Goal: Check status: Check status

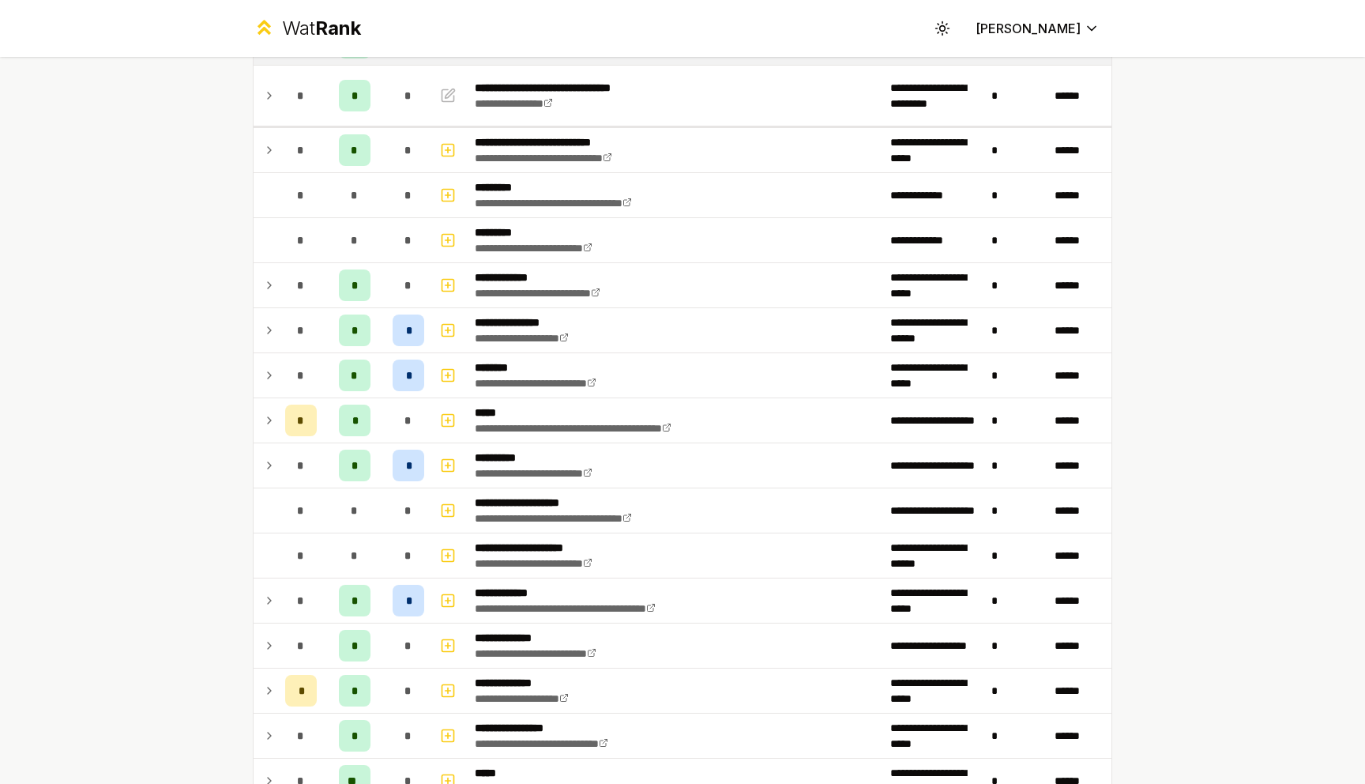
scroll to position [173, 0]
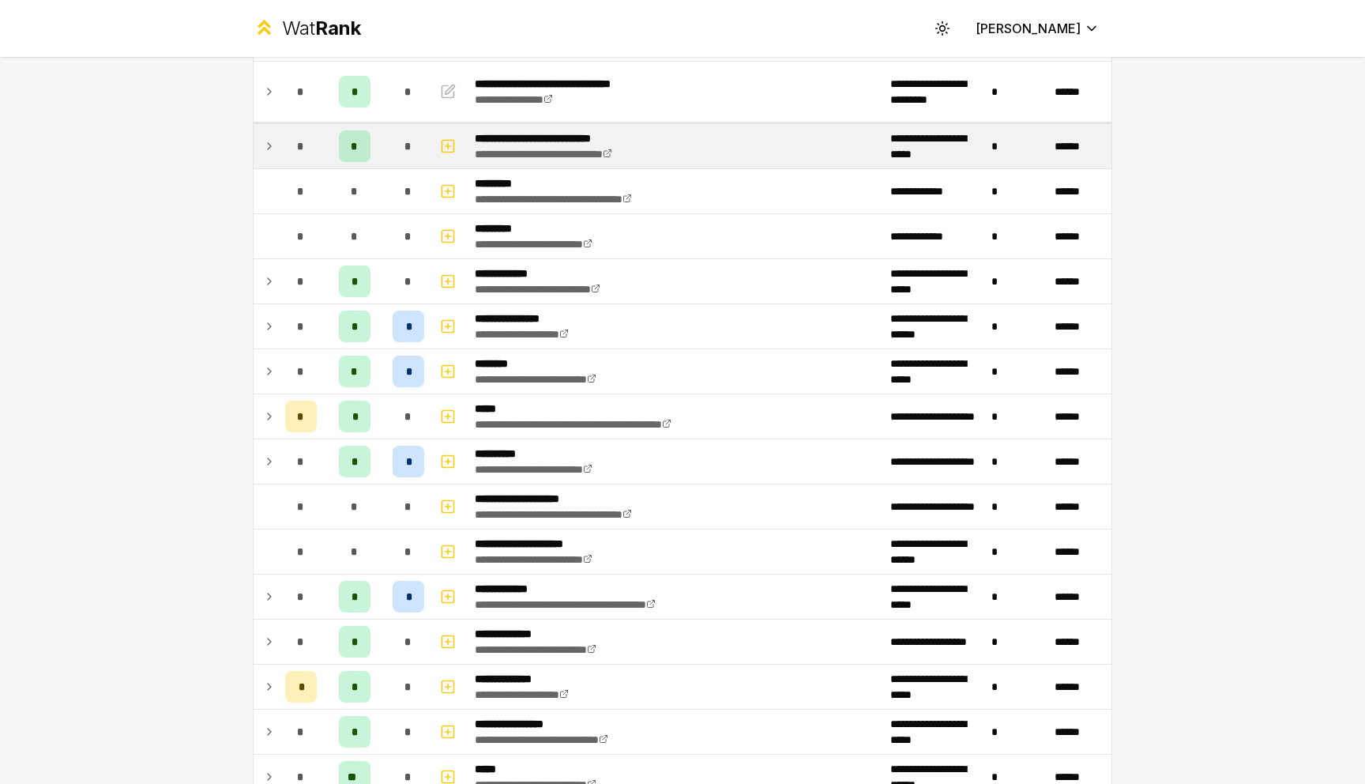
click at [260, 146] on td at bounding box center [266, 146] width 25 height 44
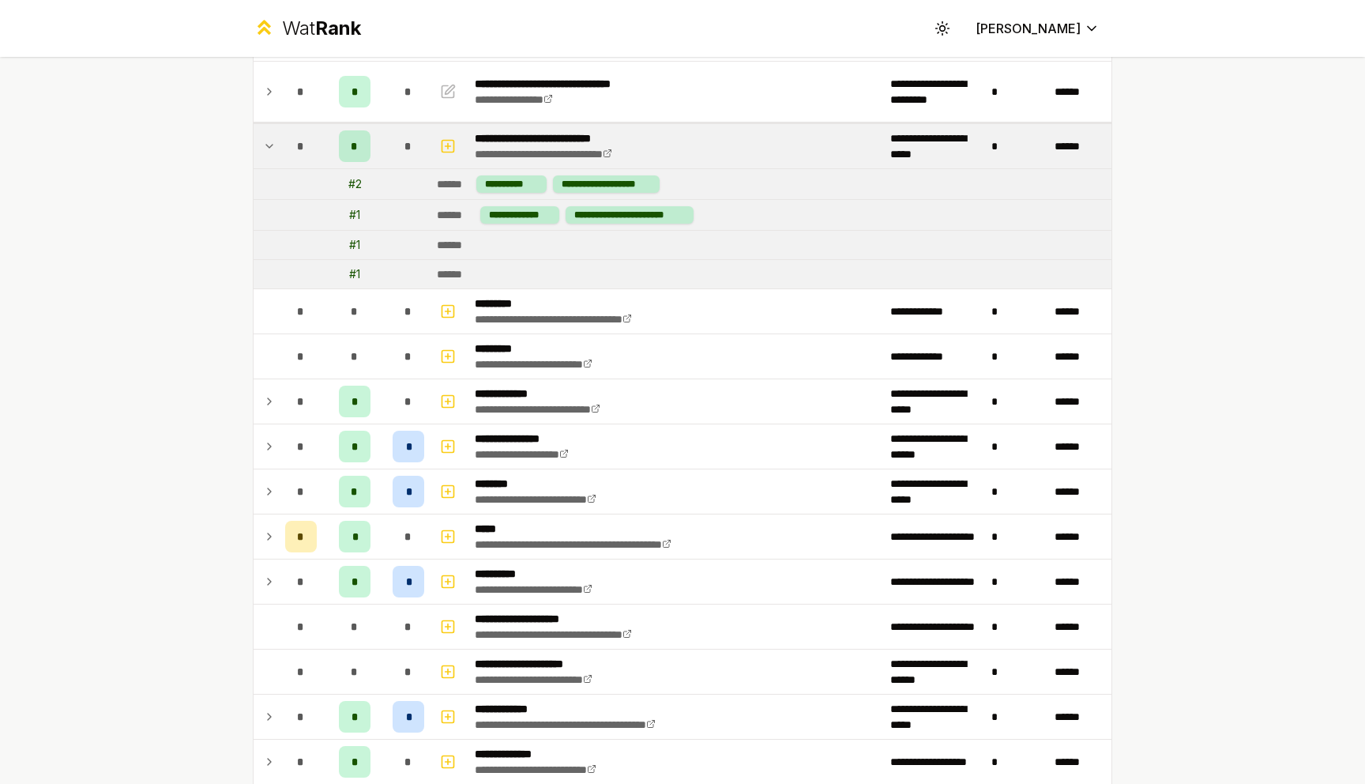
click at [260, 146] on td at bounding box center [266, 146] width 25 height 44
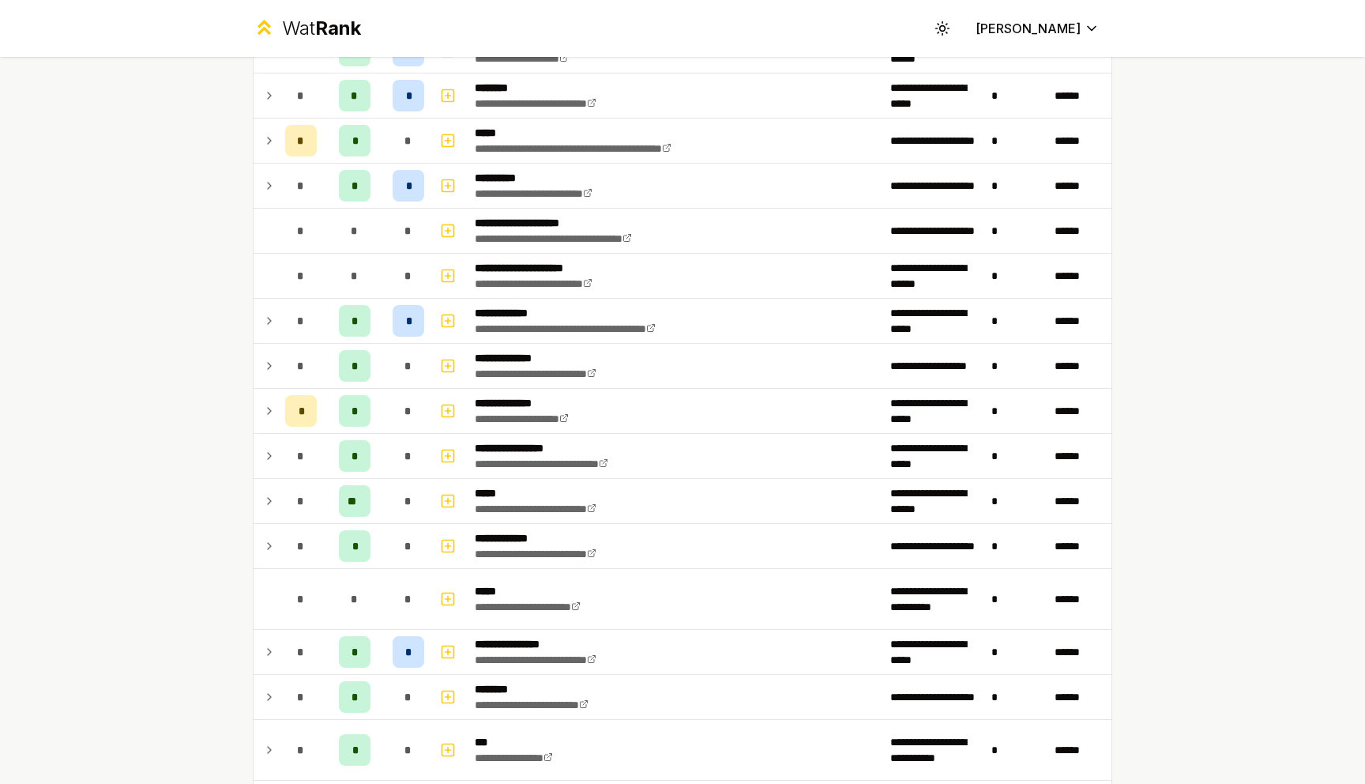
scroll to position [0, 0]
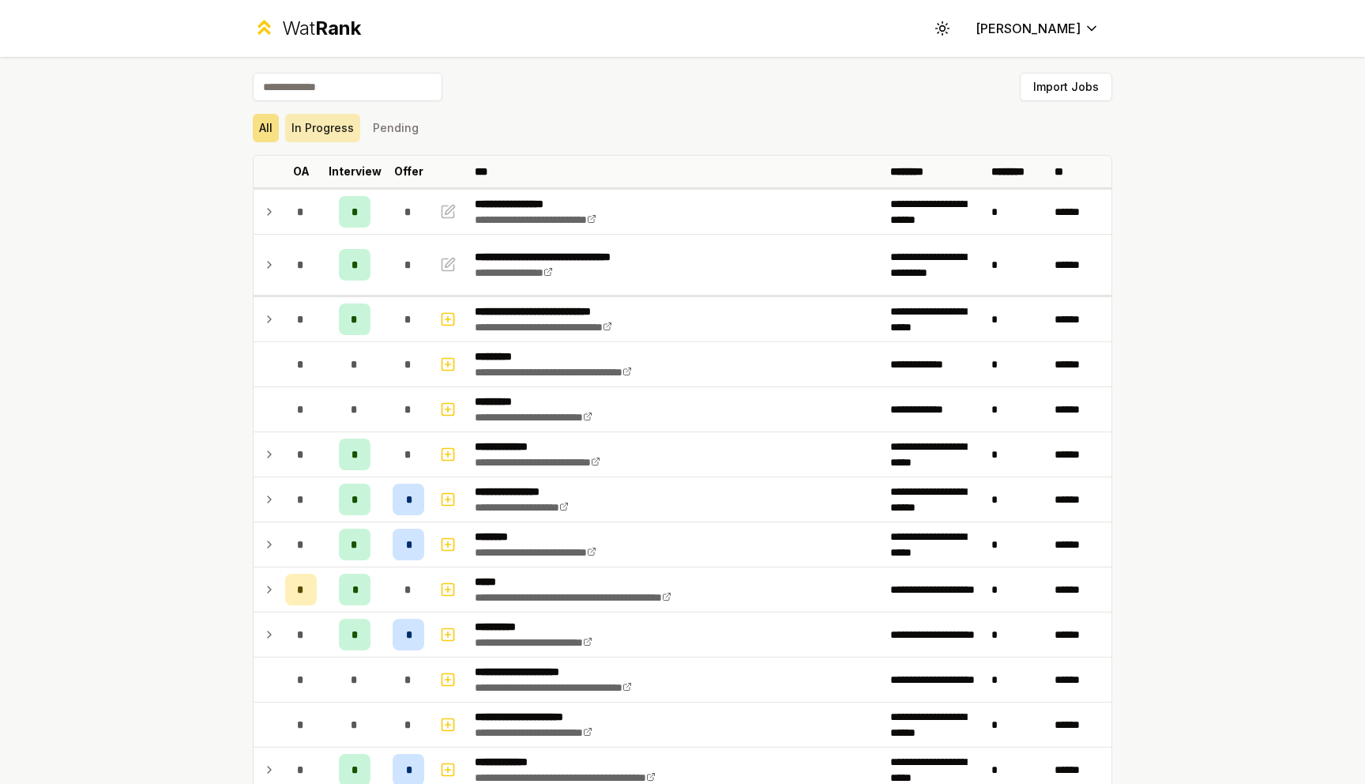
click at [333, 116] on button "In Progress" at bounding box center [322, 128] width 75 height 28
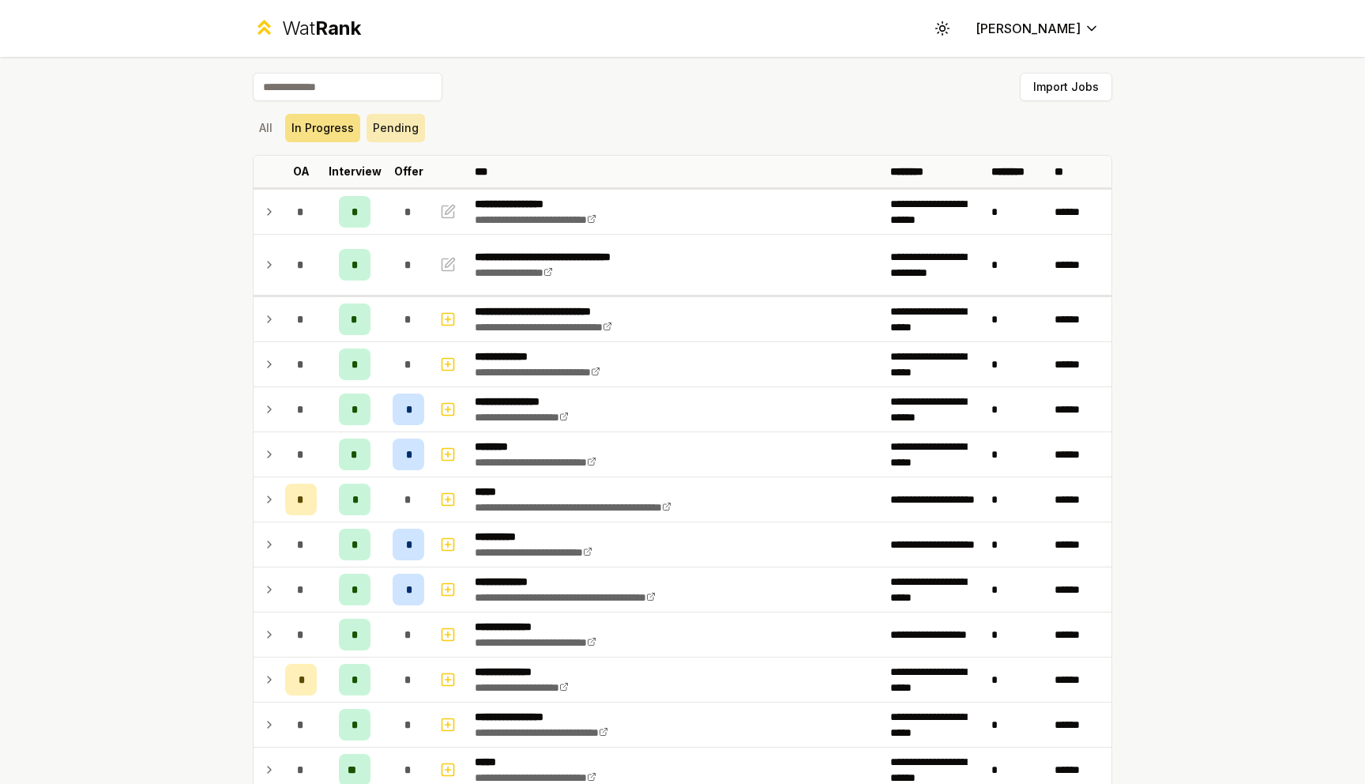
click at [405, 125] on button "Pending" at bounding box center [396, 128] width 58 height 28
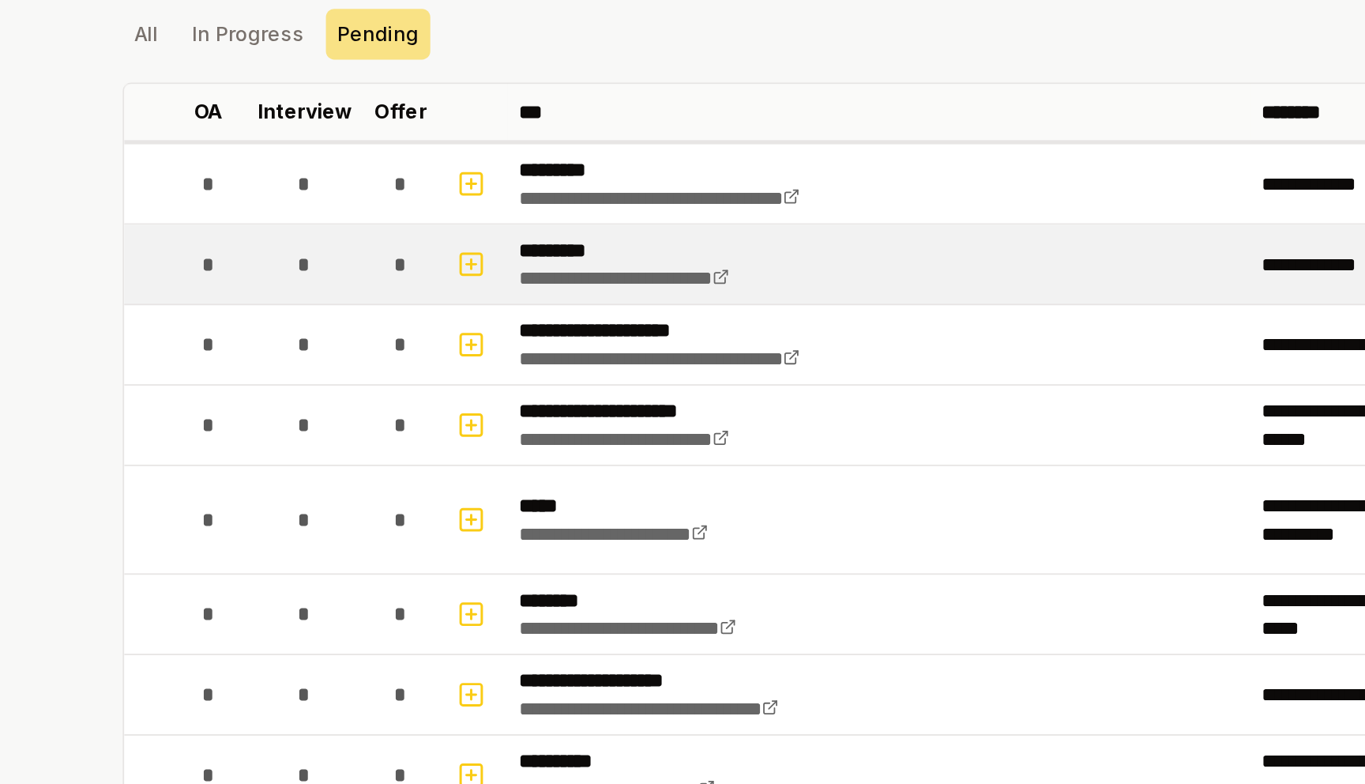
scroll to position [15, 0]
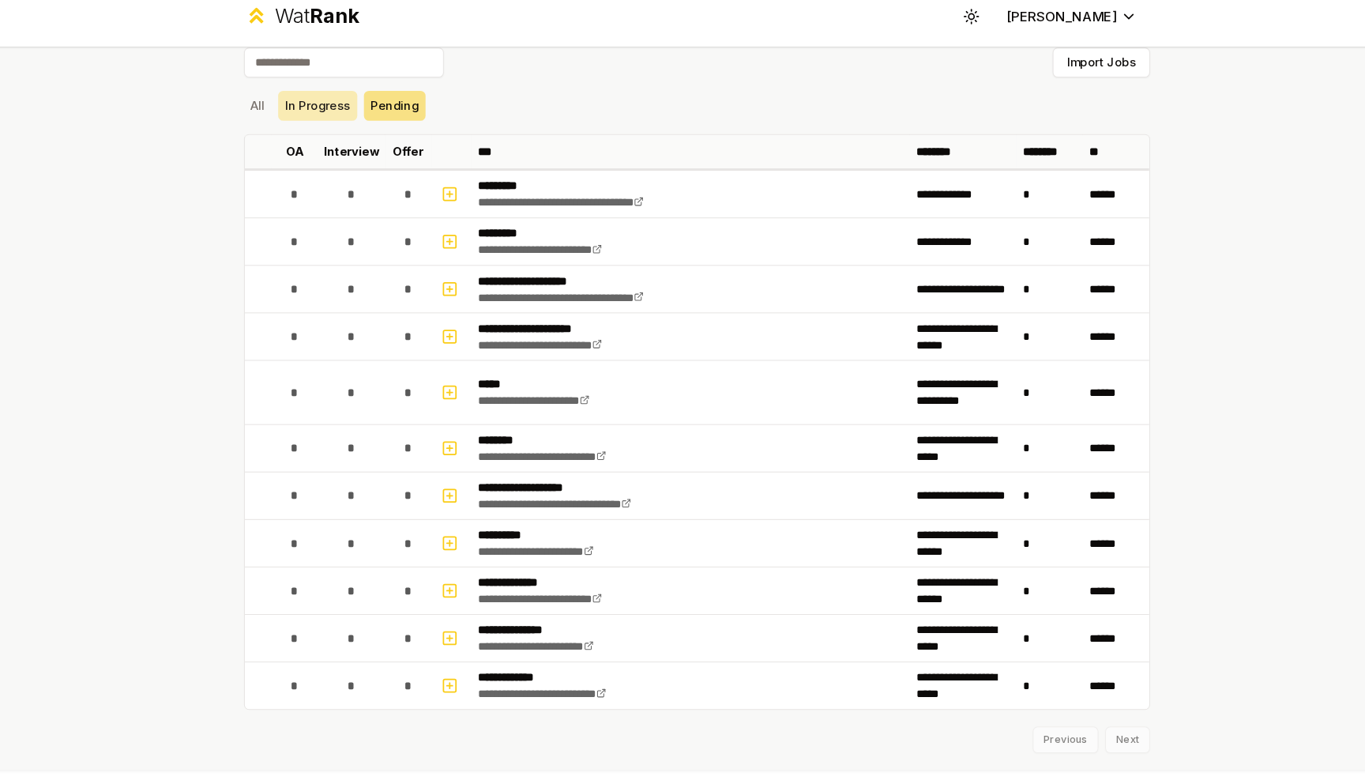
click at [335, 122] on button "In Progress" at bounding box center [322, 113] width 75 height 28
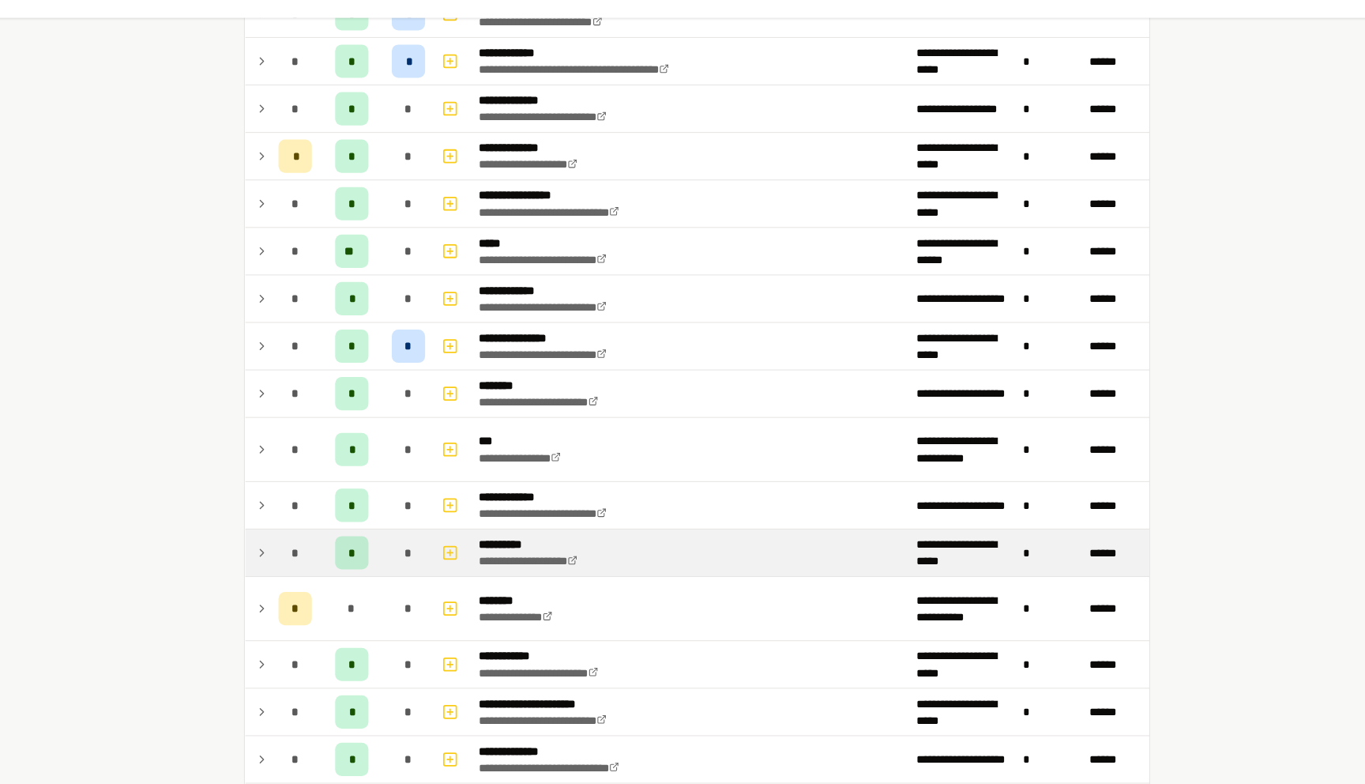
scroll to position [965, 0]
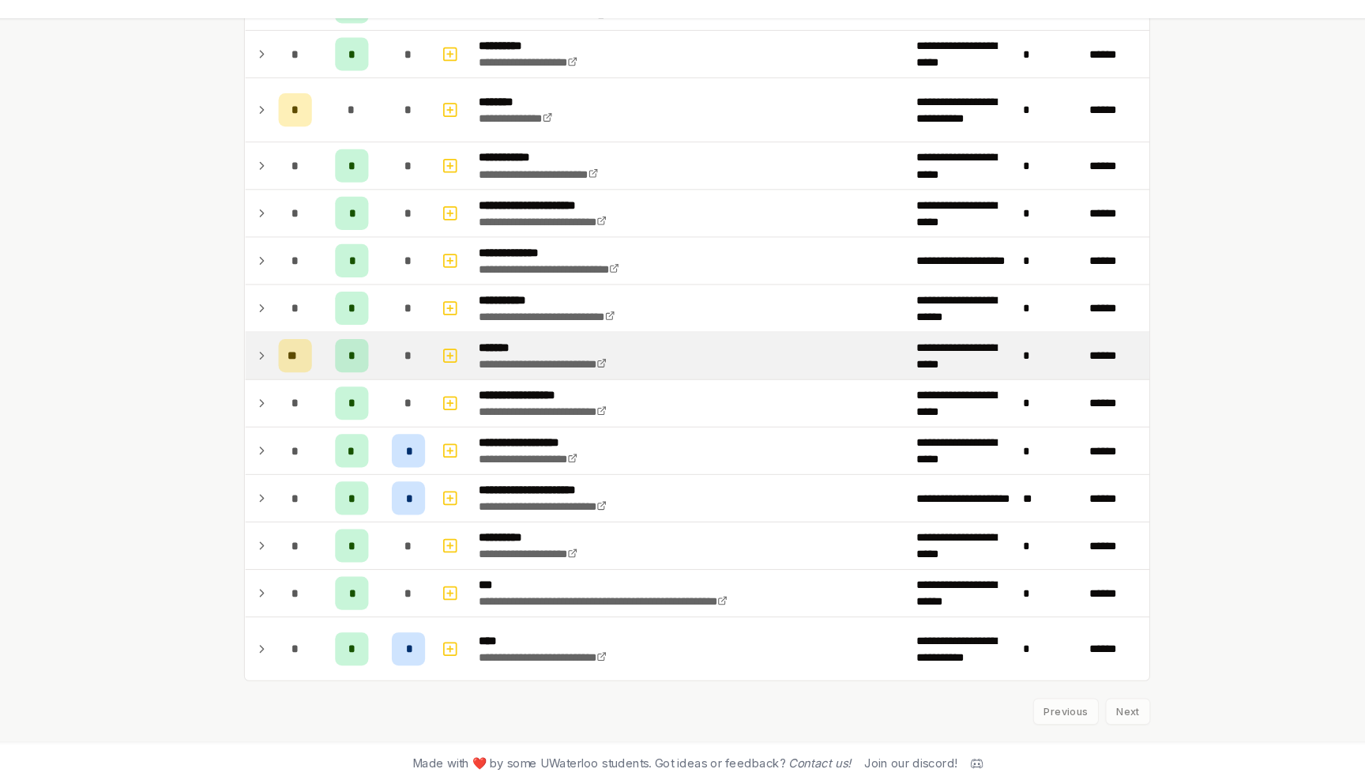
click at [372, 367] on td "*" at bounding box center [354, 377] width 63 height 44
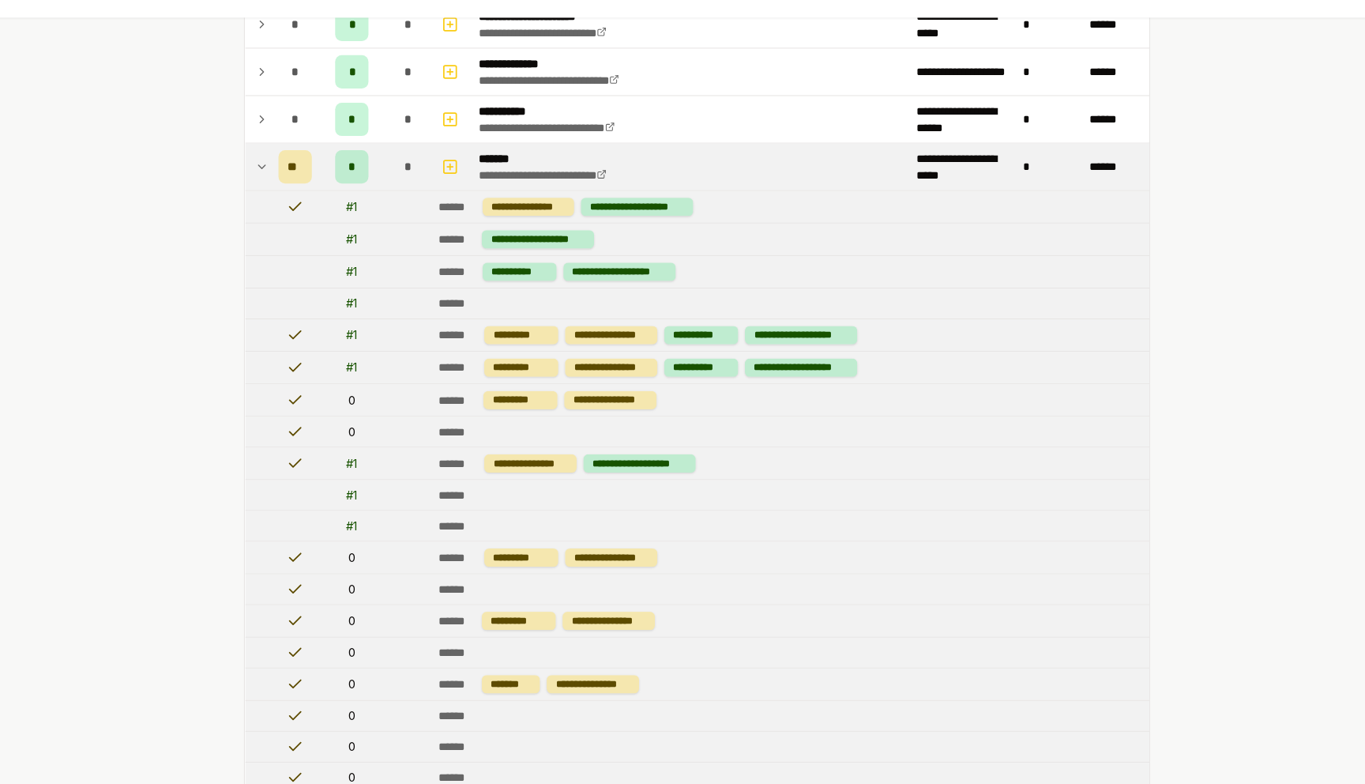
scroll to position [1142, 0]
click at [375, 186] on td "*" at bounding box center [354, 199] width 63 height 44
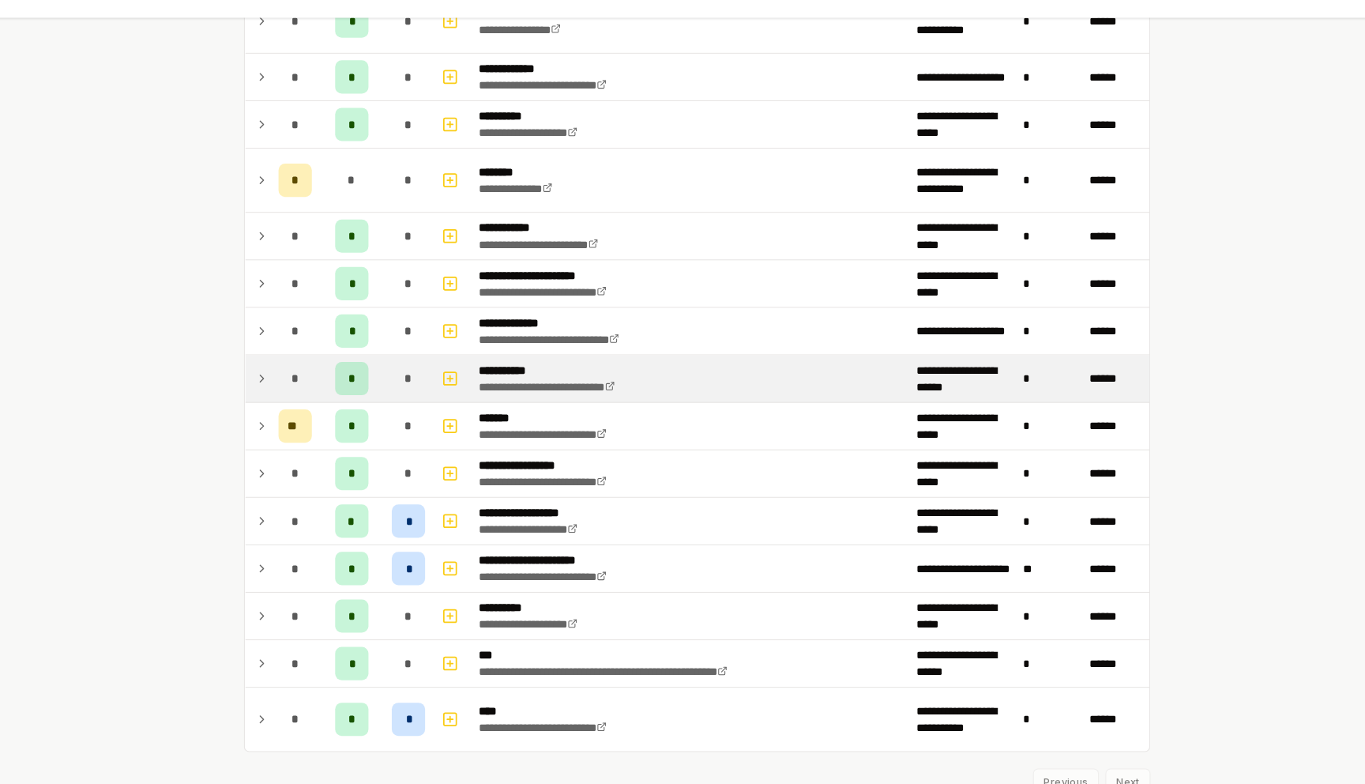
scroll to position [965, 0]
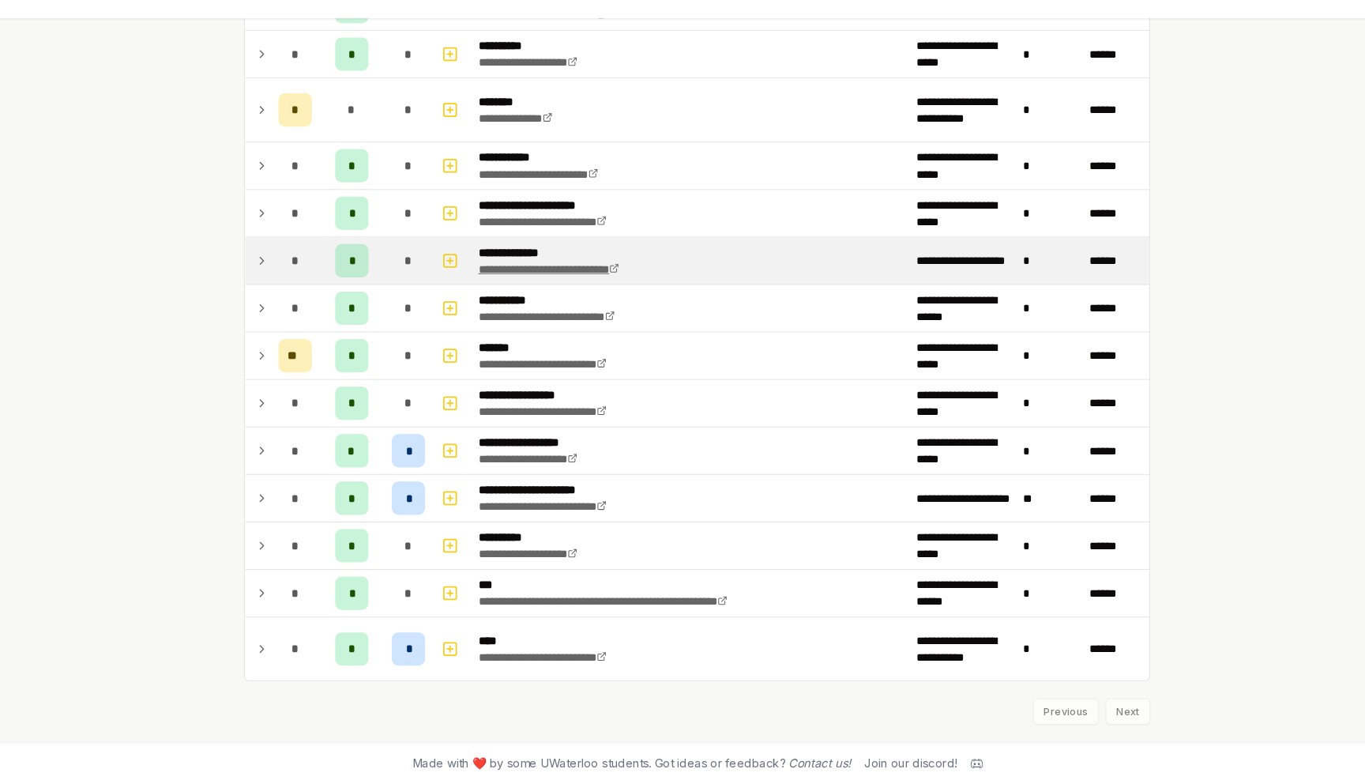
click at [501, 298] on link "**********" at bounding box center [542, 294] width 134 height 11
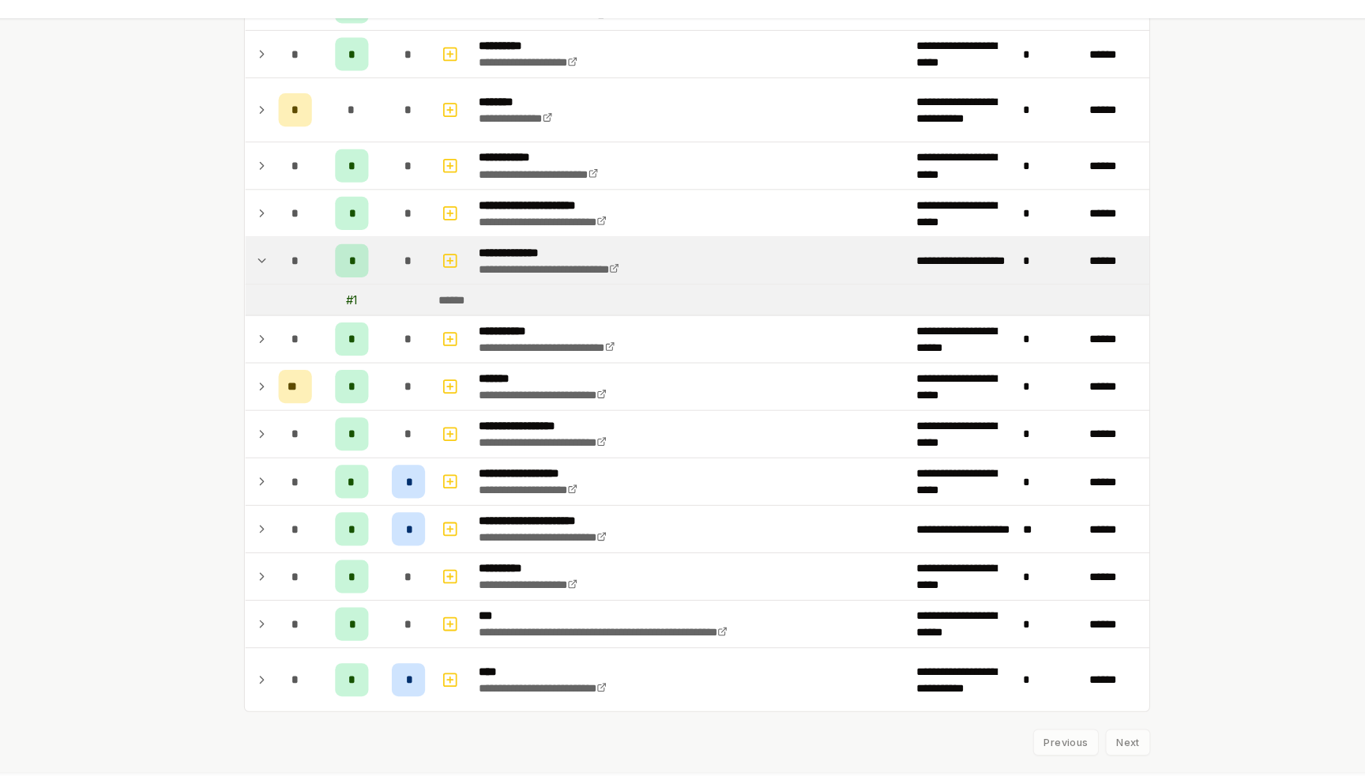
click at [407, 292] on span "*" at bounding box center [407, 287] width 7 height 16
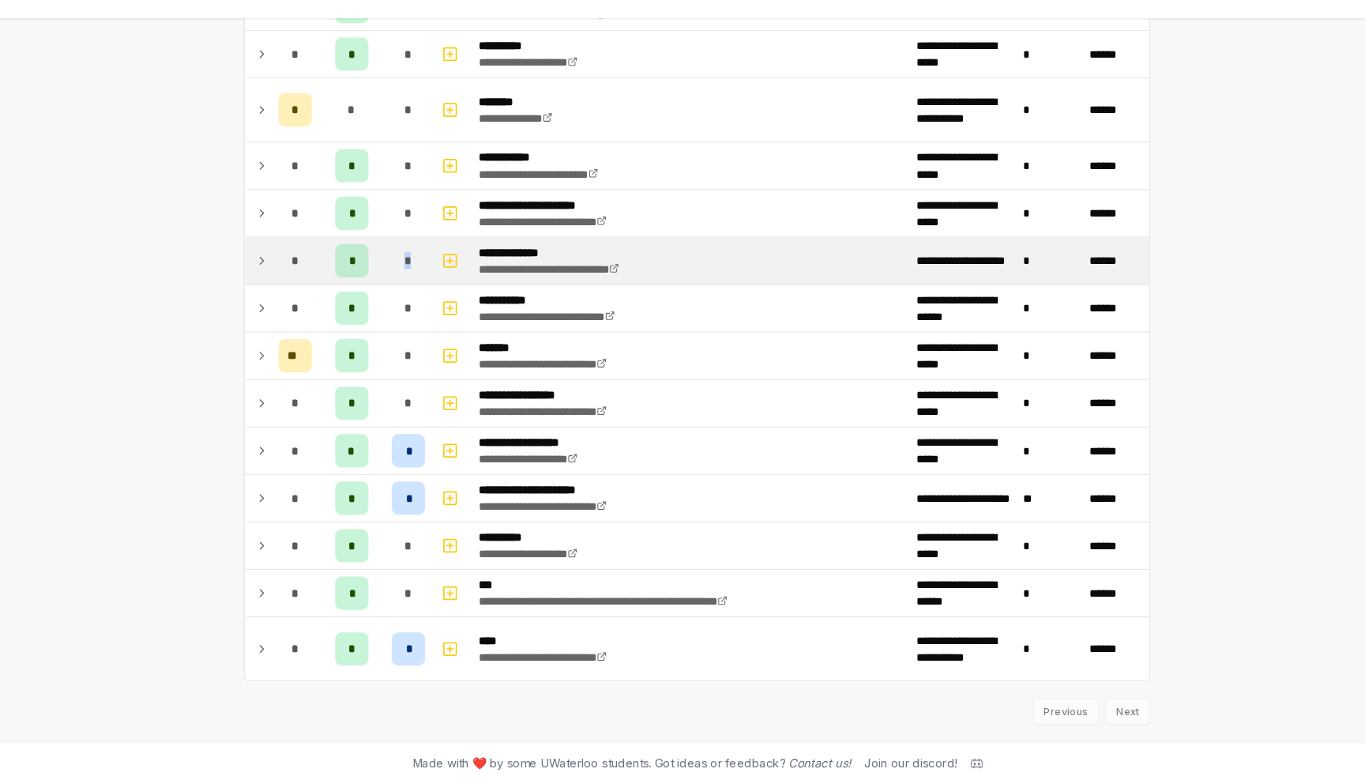
click at [407, 292] on span "*" at bounding box center [407, 287] width 7 height 16
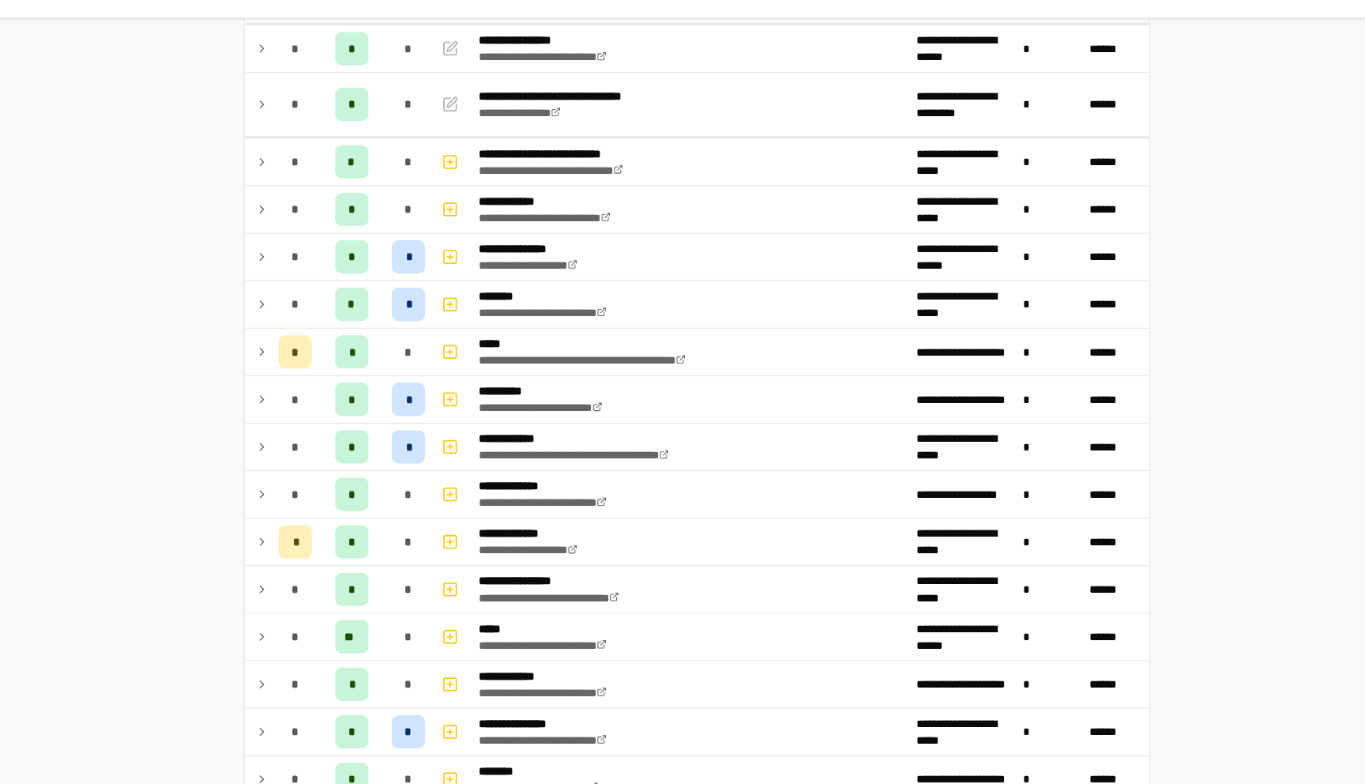
scroll to position [0, 0]
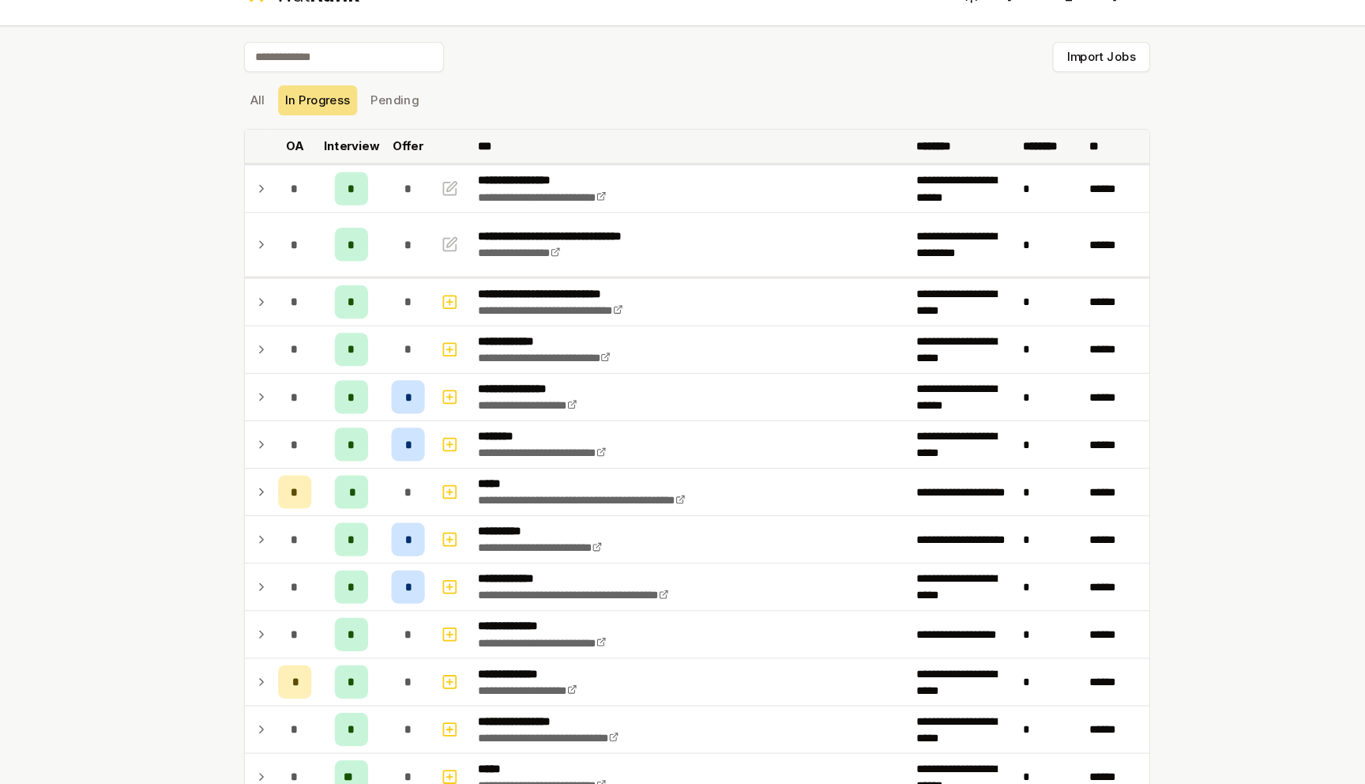
click at [414, 162] on th "Offer" at bounding box center [408, 172] width 44 height 32
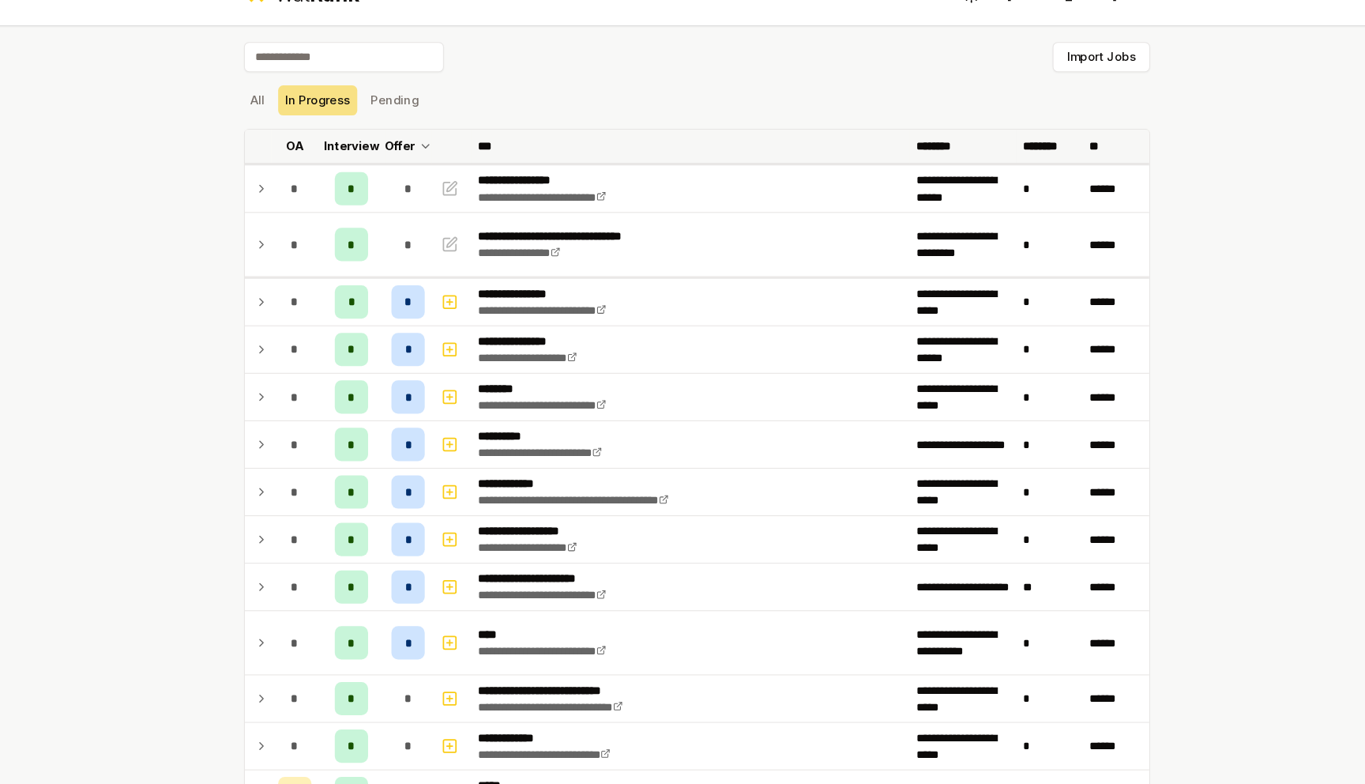
click at [400, 172] on p "Offer" at bounding box center [400, 172] width 29 height 16
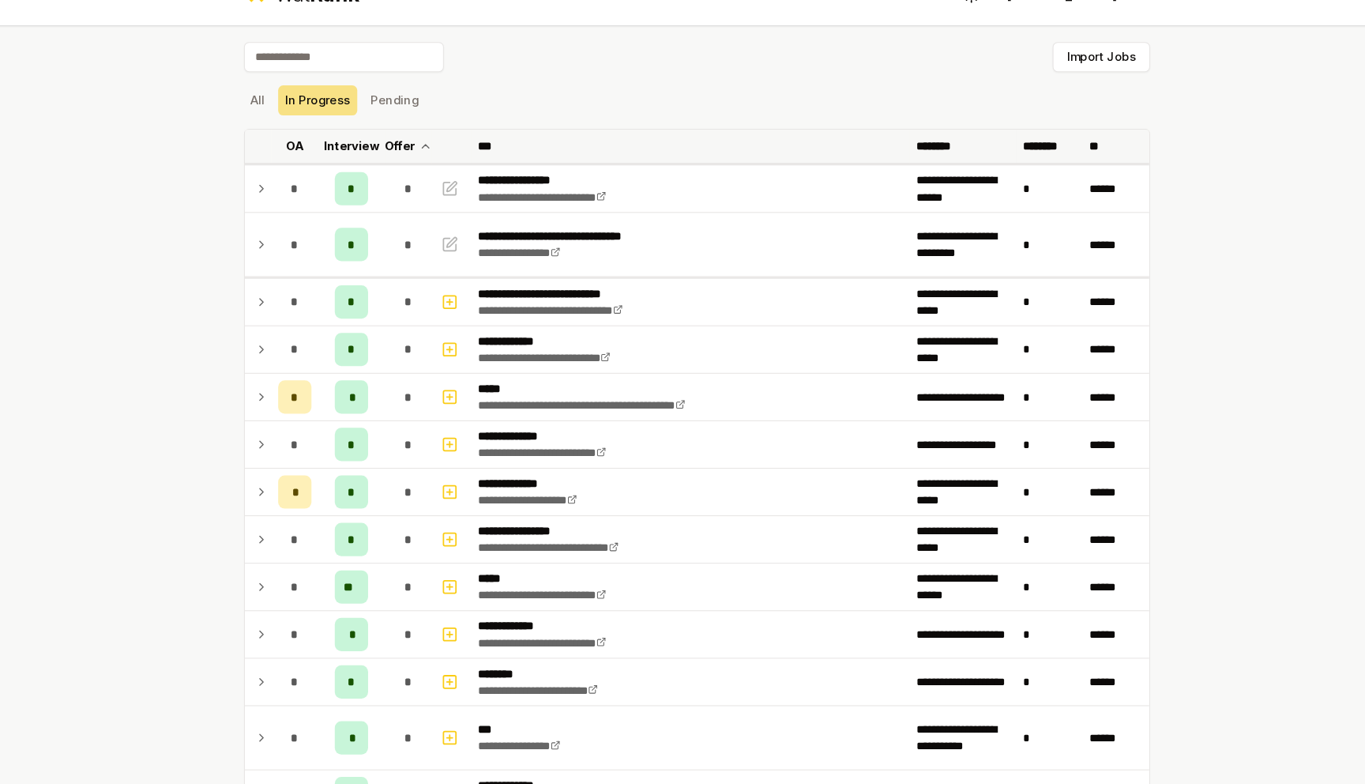
click at [509, 172] on th "***" at bounding box center [676, 172] width 416 height 32
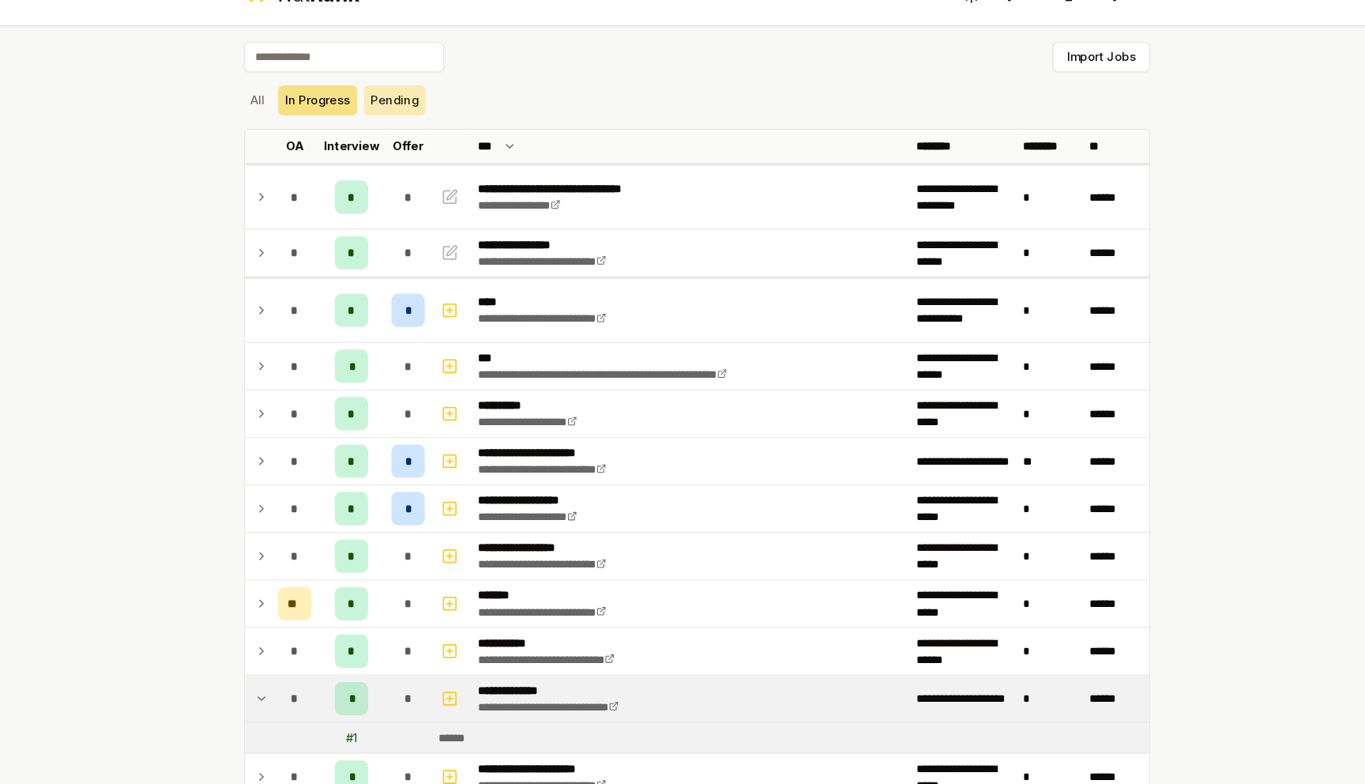
click at [389, 128] on button "Pending" at bounding box center [396, 128] width 58 height 28
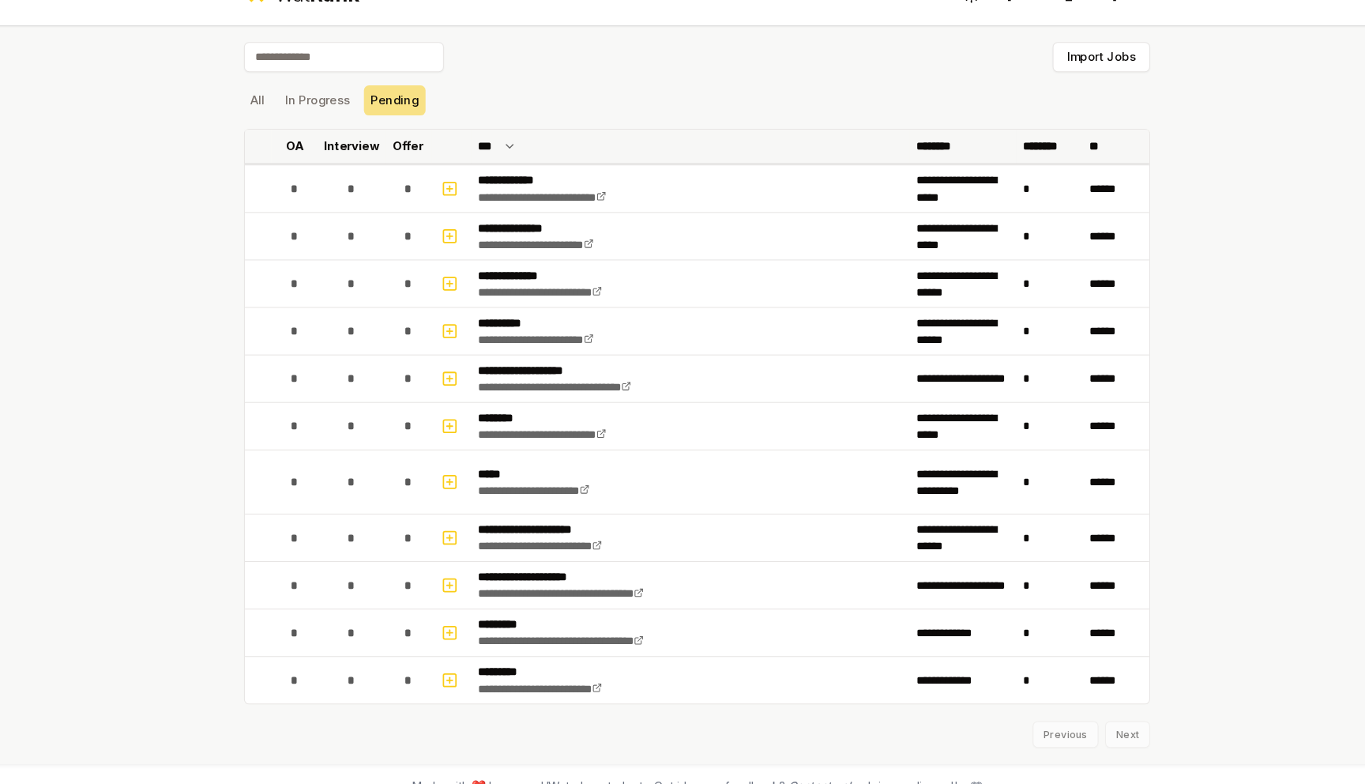
click at [416, 181] on th "Offer" at bounding box center [408, 172] width 44 height 32
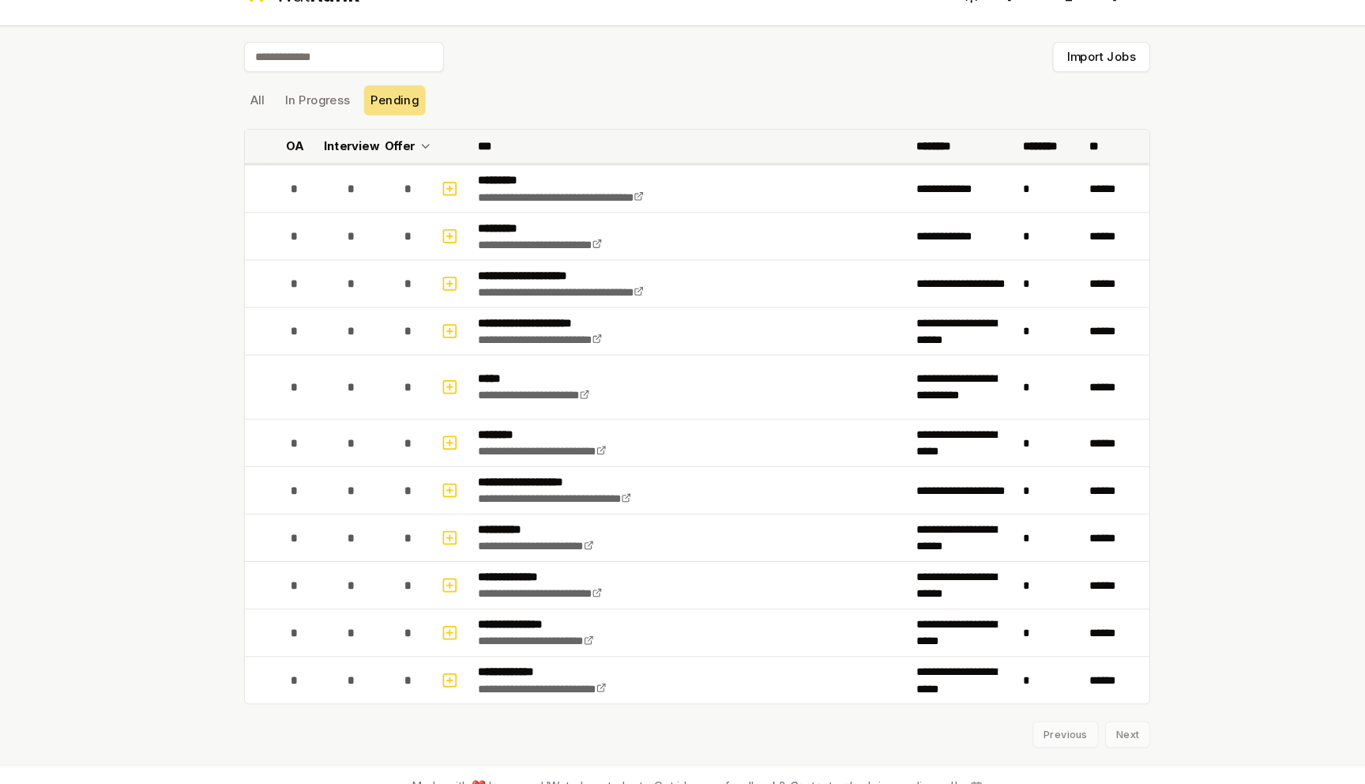
click at [399, 171] on p "Offer" at bounding box center [400, 172] width 29 height 16
click at [331, 131] on button "In Progress" at bounding box center [322, 128] width 75 height 28
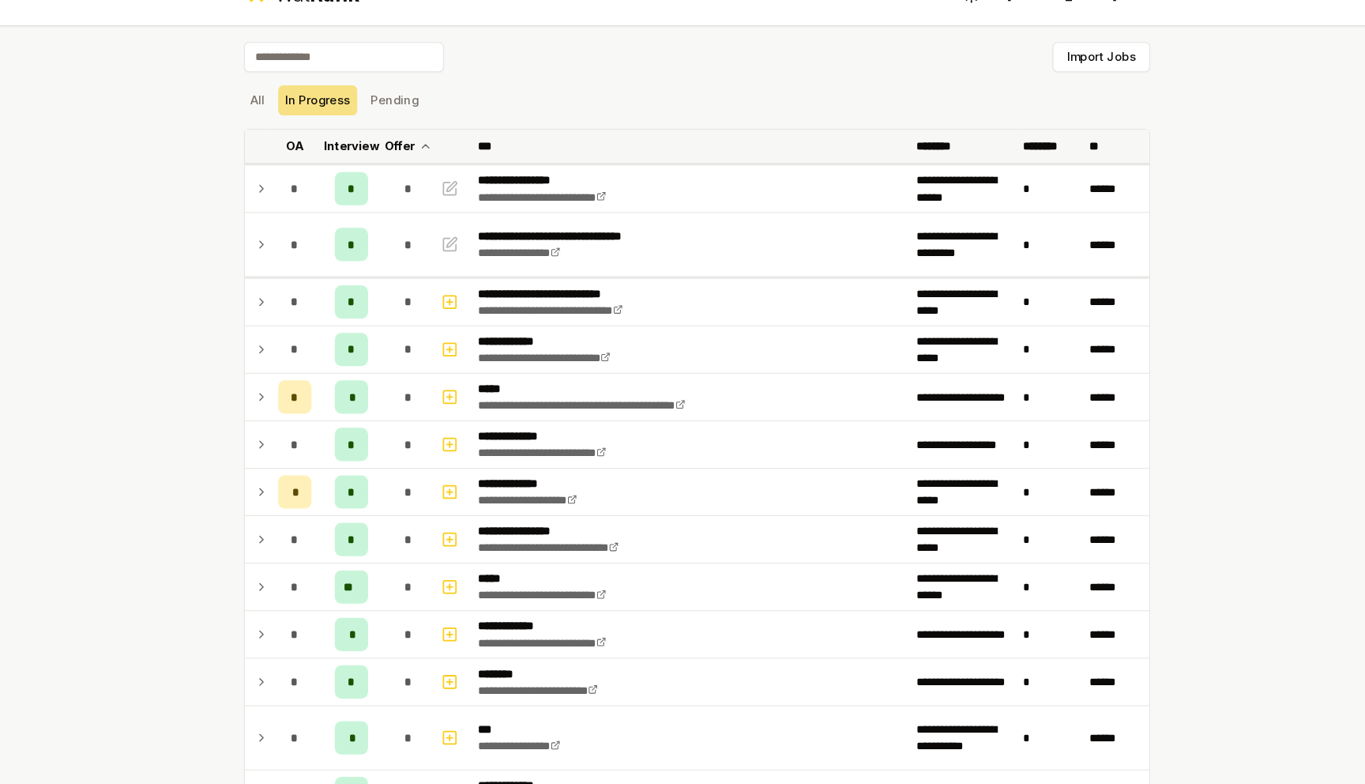
click at [416, 170] on th "Offer" at bounding box center [408, 172] width 44 height 32
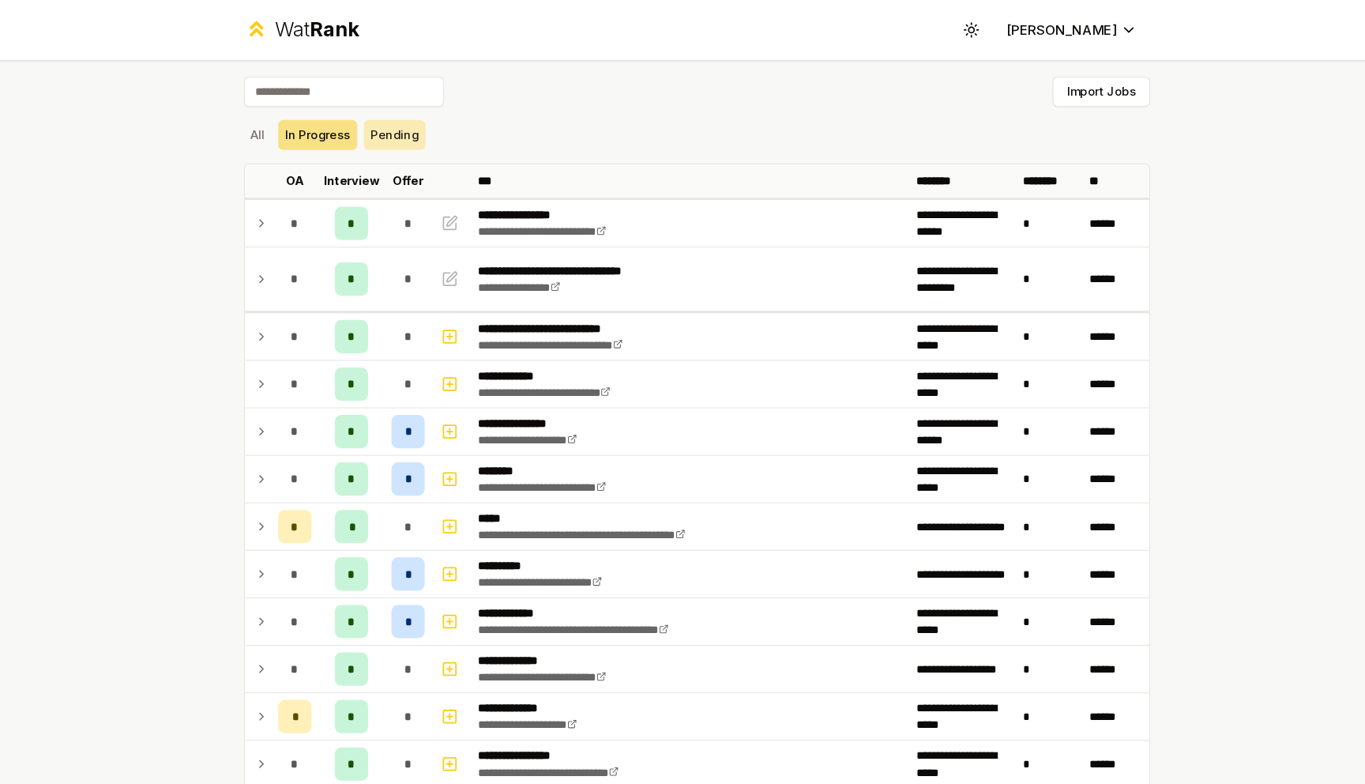
click at [380, 135] on button "Pending" at bounding box center [396, 128] width 58 height 28
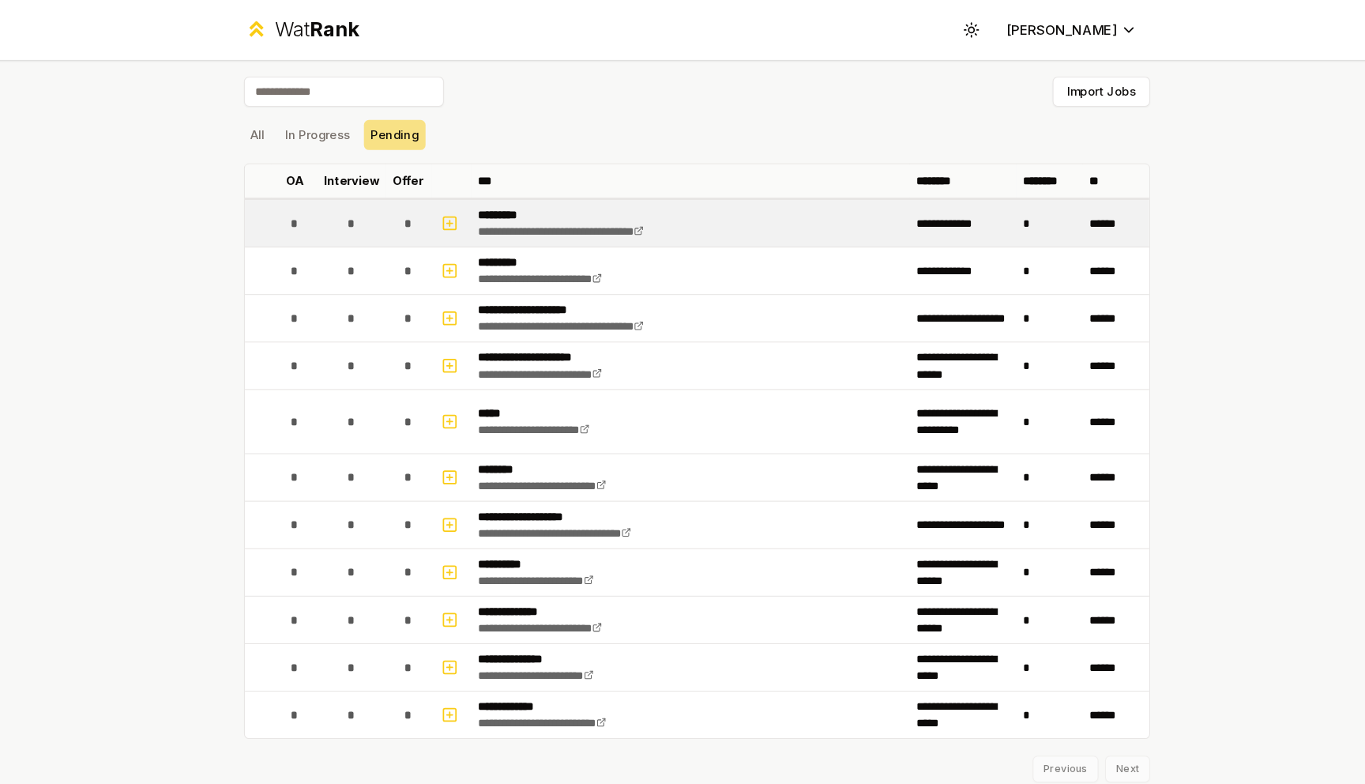
scroll to position [15, 0]
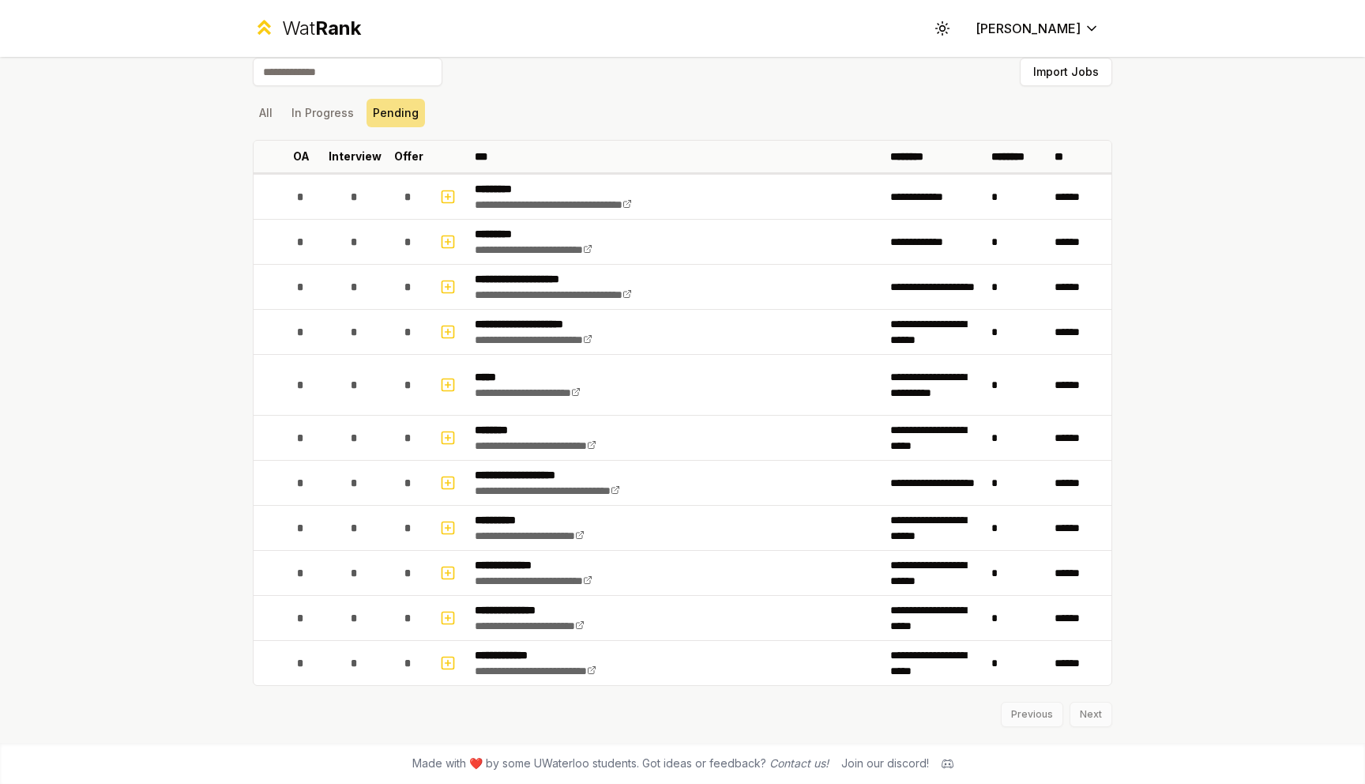
click at [1091, 717] on div "Previous Next" at bounding box center [683, 706] width 860 height 41
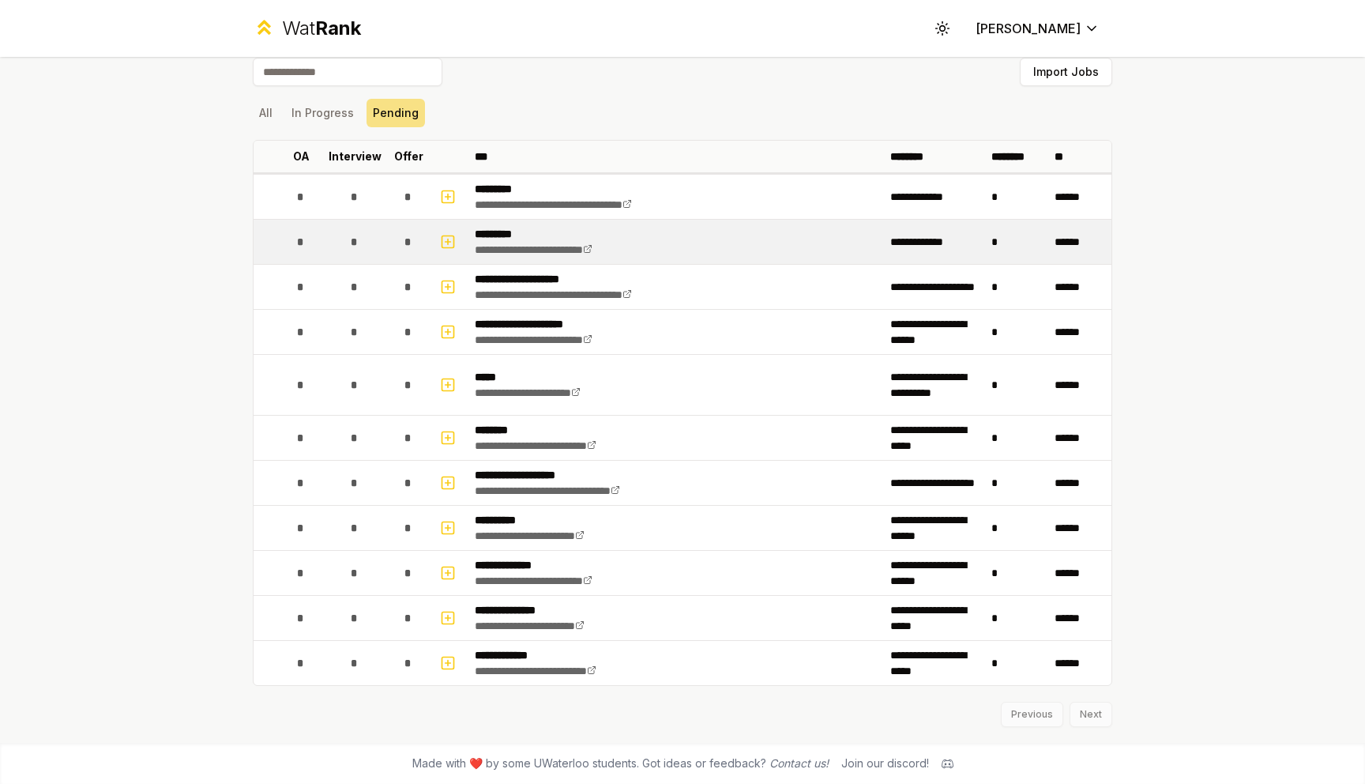
scroll to position [0, 0]
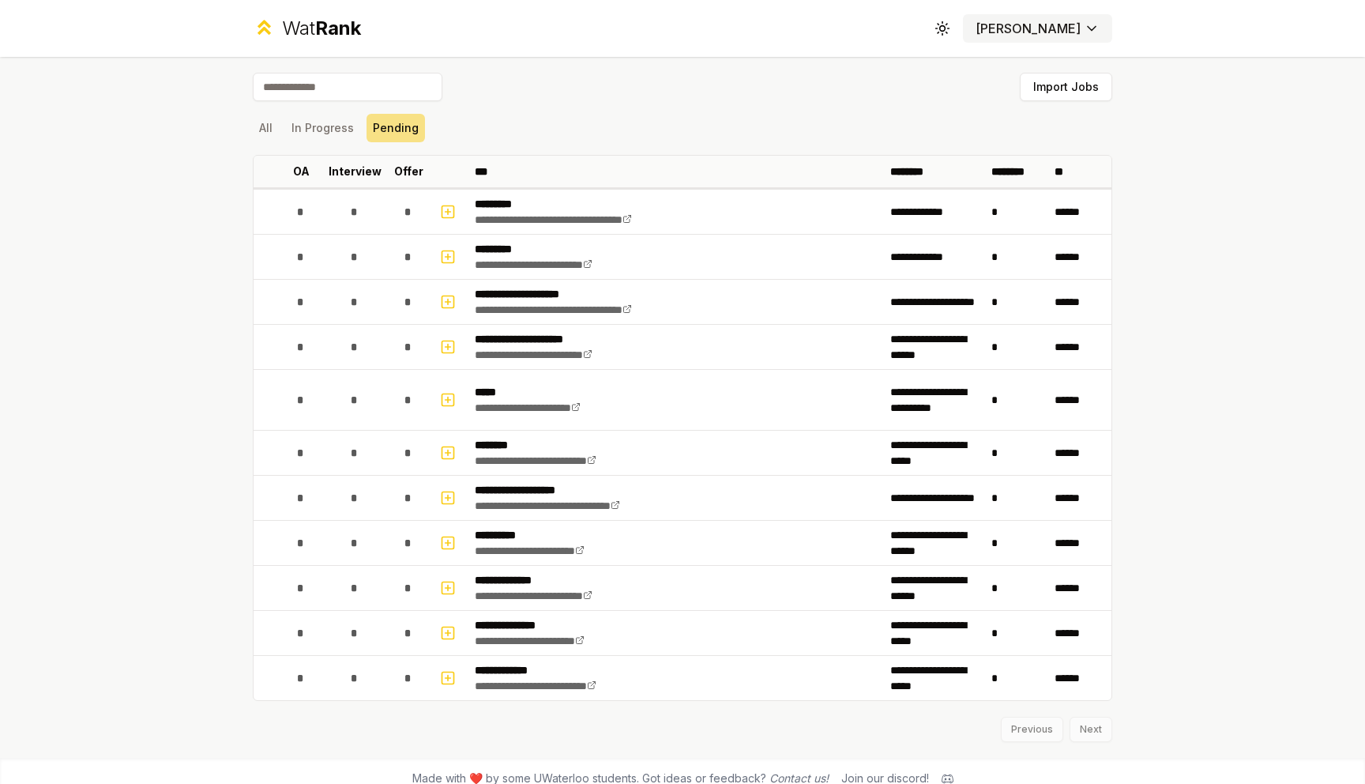
click at [1066, 22] on html "**********" at bounding box center [682, 392] width 1365 height 784
click at [1201, 165] on html "**********" at bounding box center [682, 392] width 1365 height 784
click at [342, 132] on button "In Progress" at bounding box center [322, 128] width 75 height 28
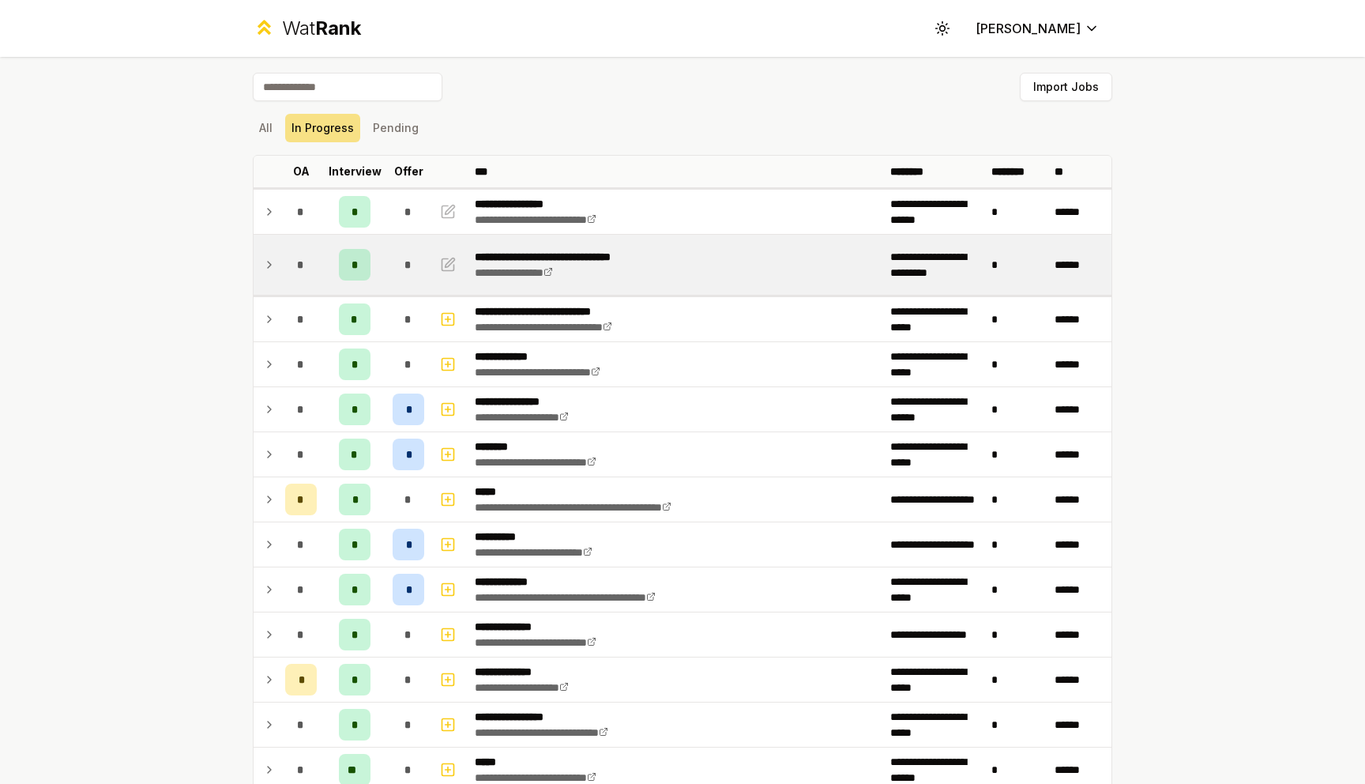
scroll to position [564, 0]
